Goal: Task Accomplishment & Management: Use online tool/utility

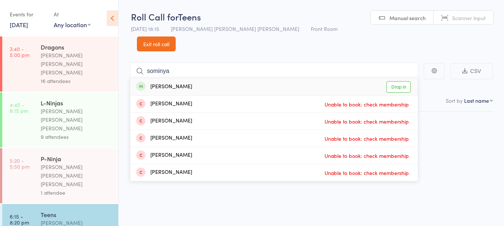
type input "sominya"
click at [243, 78] on div "[PERSON_NAME] Drop in" at bounding box center [273, 86] width 287 height 17
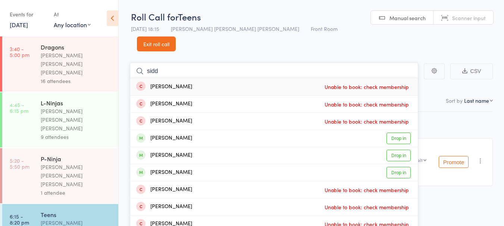
type input "sidd"
click at [213, 130] on div "[PERSON_NAME] Drop in" at bounding box center [273, 138] width 287 height 17
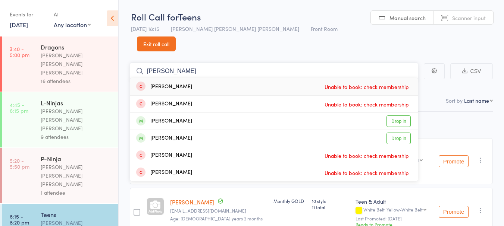
type input "[PERSON_NAME]"
click at [202, 113] on div "[PERSON_NAME] Drop in" at bounding box center [273, 121] width 287 height 17
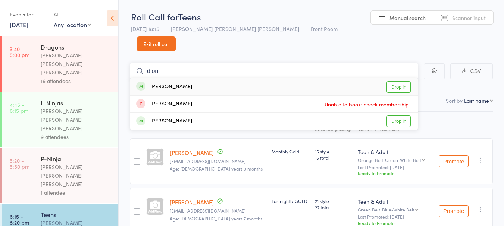
type input "dion"
click at [213, 78] on div "[PERSON_NAME] Drop in" at bounding box center [273, 86] width 287 height 17
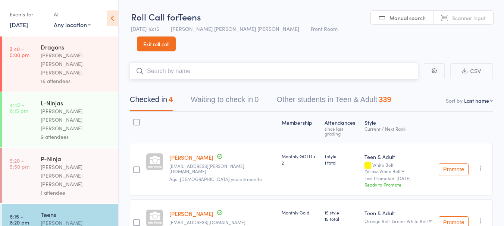
click at [240, 63] on input "search" at bounding box center [274, 71] width 288 height 17
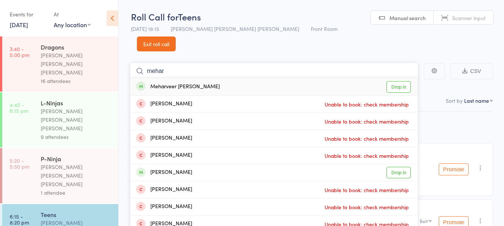
type input "mehar"
click at [189, 83] on div "Meharveer [PERSON_NAME]" at bounding box center [178, 87] width 84 height 9
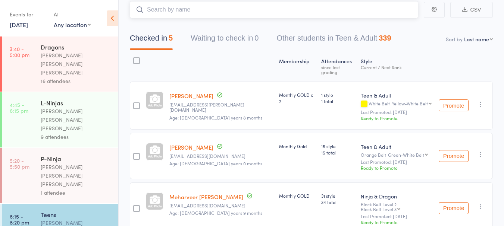
scroll to position [52, 0]
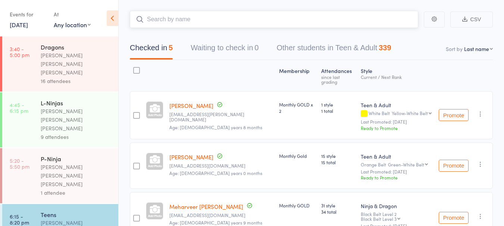
click at [397, 11] on input "search" at bounding box center [274, 19] width 288 height 17
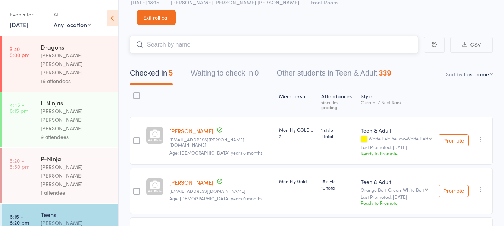
scroll to position [0, 0]
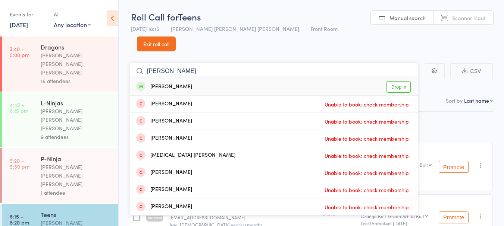
type input "[PERSON_NAME]"
click at [164, 83] on div "[PERSON_NAME]" at bounding box center [164, 87] width 56 height 9
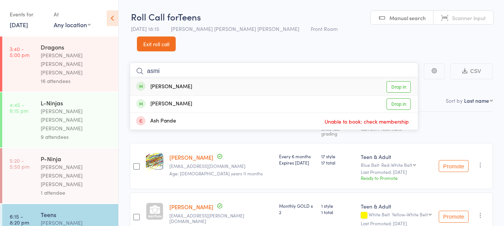
type input "asmi"
click at [200, 78] on div "[PERSON_NAME] Drop in" at bounding box center [273, 86] width 287 height 17
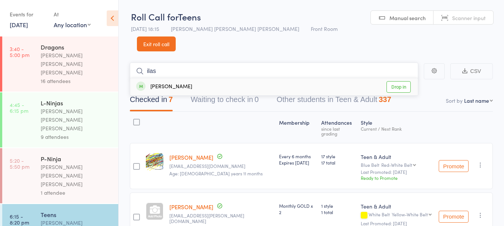
type input "ilas"
click at [208, 78] on div "[PERSON_NAME] Drop in" at bounding box center [273, 86] width 287 height 17
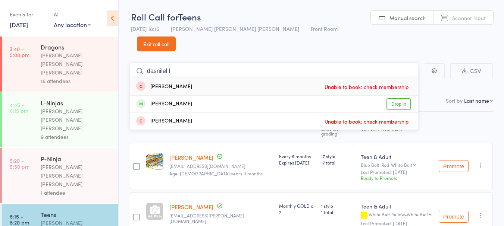
type input "dasnilel l"
click at [202, 96] on div "[PERSON_NAME] Drop in" at bounding box center [273, 104] width 287 height 17
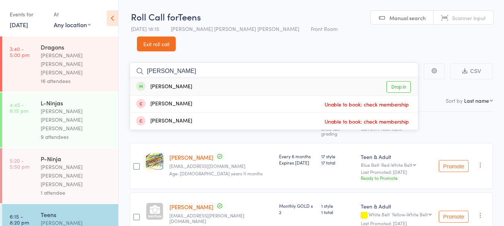
type input "[PERSON_NAME]"
click at [188, 83] on div "[PERSON_NAME]" at bounding box center [164, 87] width 56 height 9
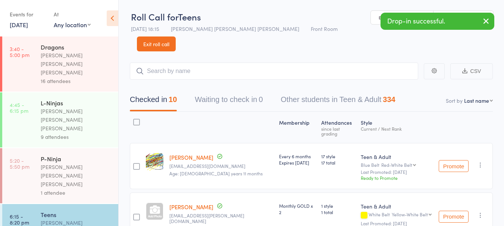
click at [82, 56] on div "[PERSON_NAME] [PERSON_NAME] [PERSON_NAME]" at bounding box center [76, 64] width 71 height 26
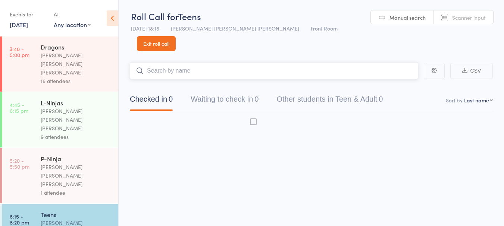
scroll to position [0, 0]
